Goal: Book appointment/travel/reservation

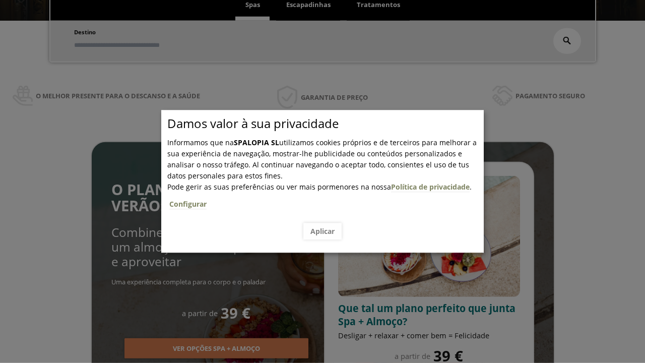
click at [308, 5] on span "Escapadinhas" at bounding box center [308, 4] width 44 height 9
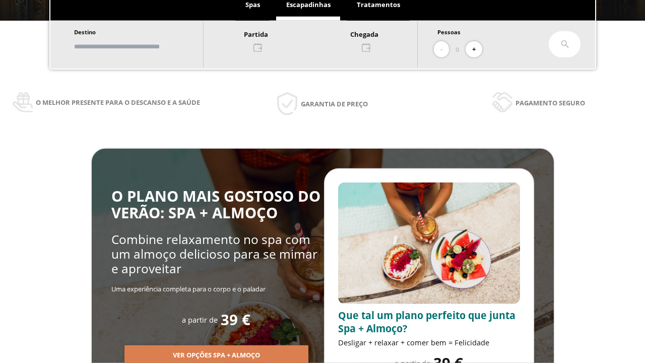
scroll to position [171, 0]
click at [142, 46] on input "text" at bounding box center [133, 47] width 125 height 18
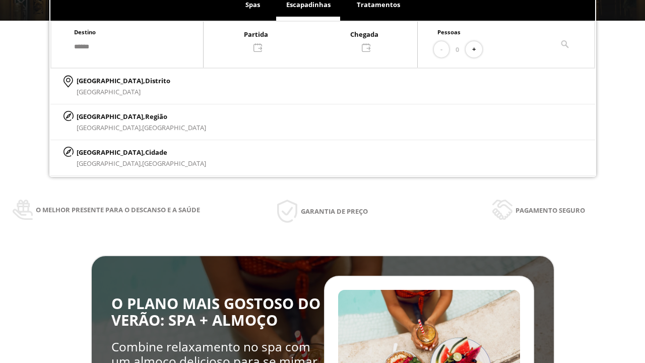
type input "******"
click at [101, 152] on p "[GEOGRAPHIC_DATA], Cidade" at bounding box center [142, 152] width 130 height 11
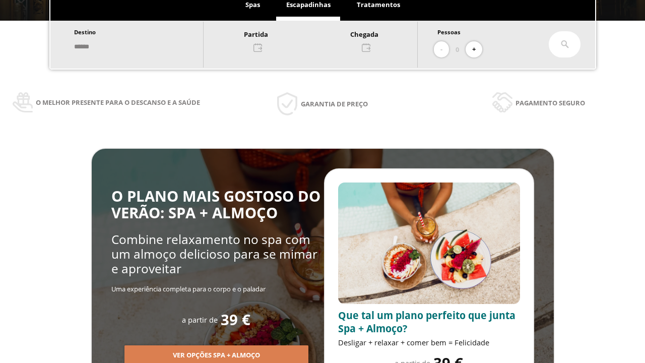
click at [321, 40] on div at bounding box center [311, 40] width 214 height 24
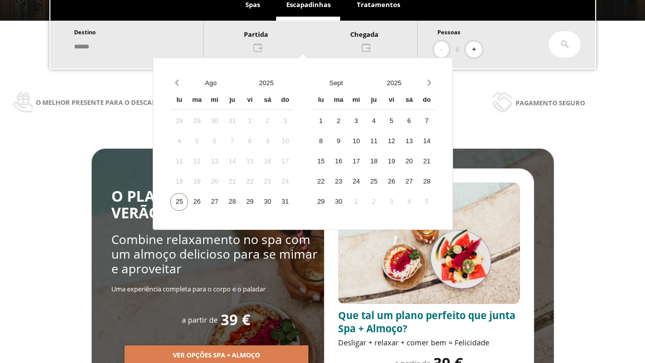
click at [223, 202] on div "27" at bounding box center [215, 202] width 18 height 18
click at [241, 202] on div "28" at bounding box center [232, 202] width 18 height 18
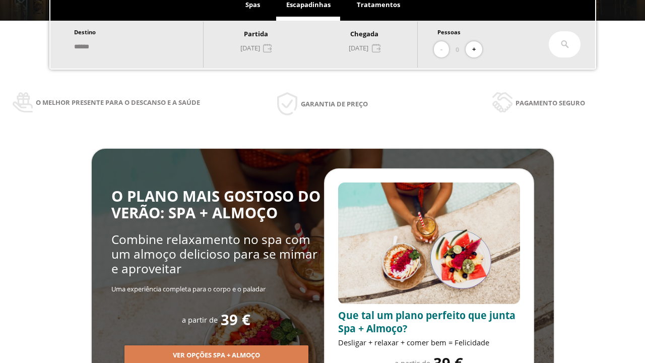
click at [477, 49] on button "+" at bounding box center [474, 49] width 17 height 17
